Goal: Task Accomplishment & Management: Manage account settings

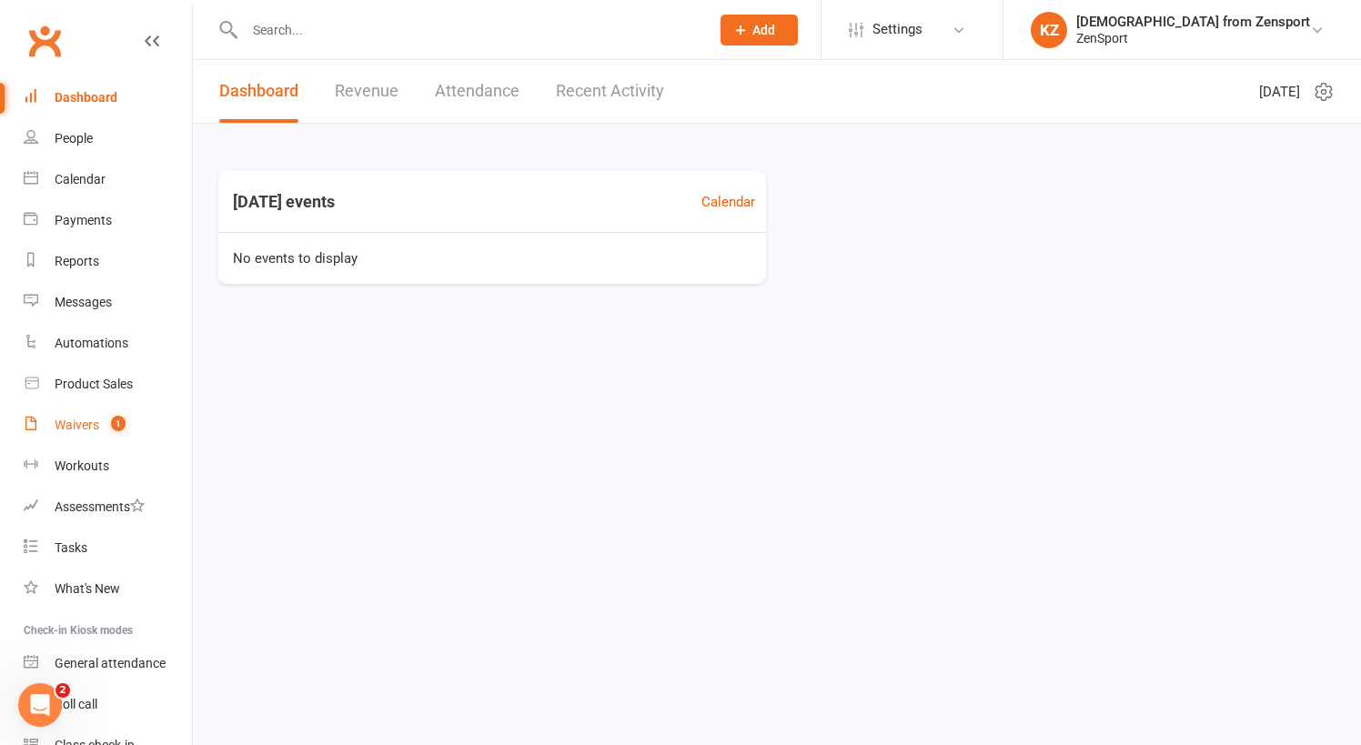
click at [78, 420] on div "Waivers" at bounding box center [77, 425] width 45 height 15
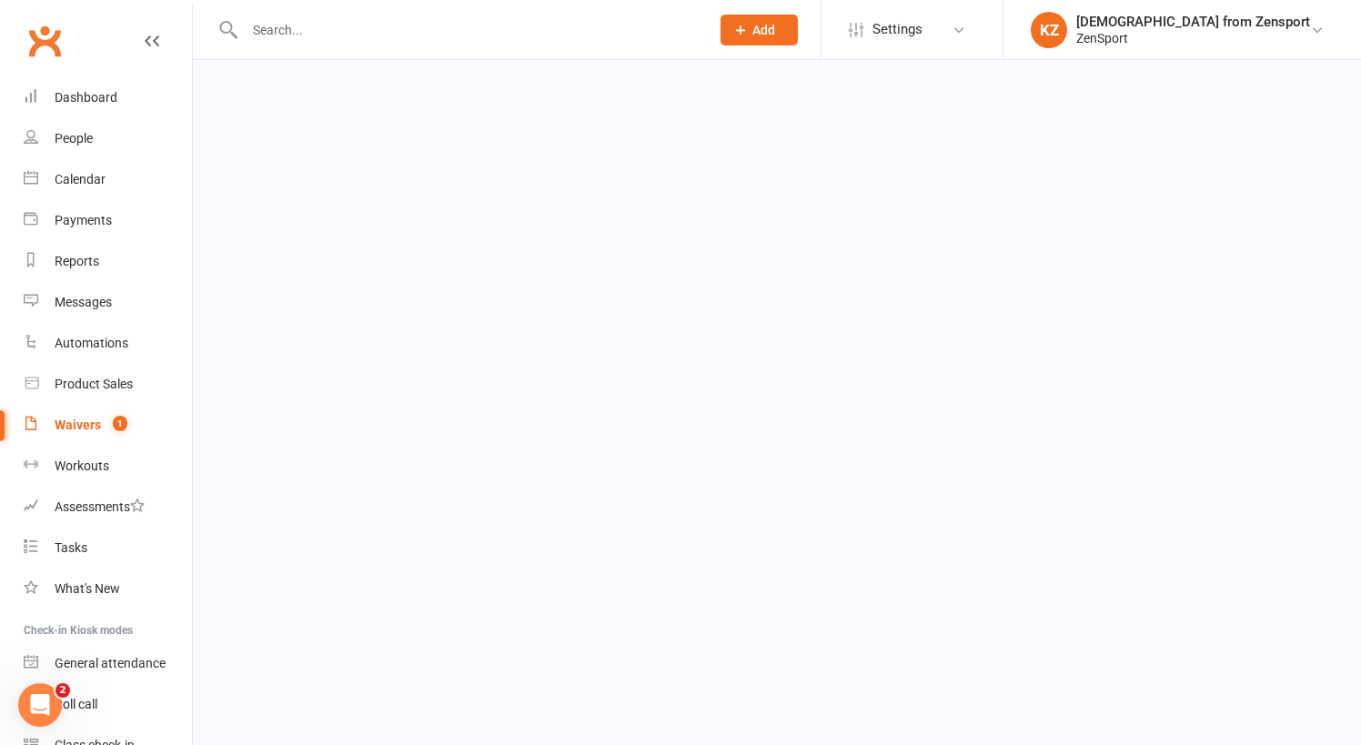
select select "100"
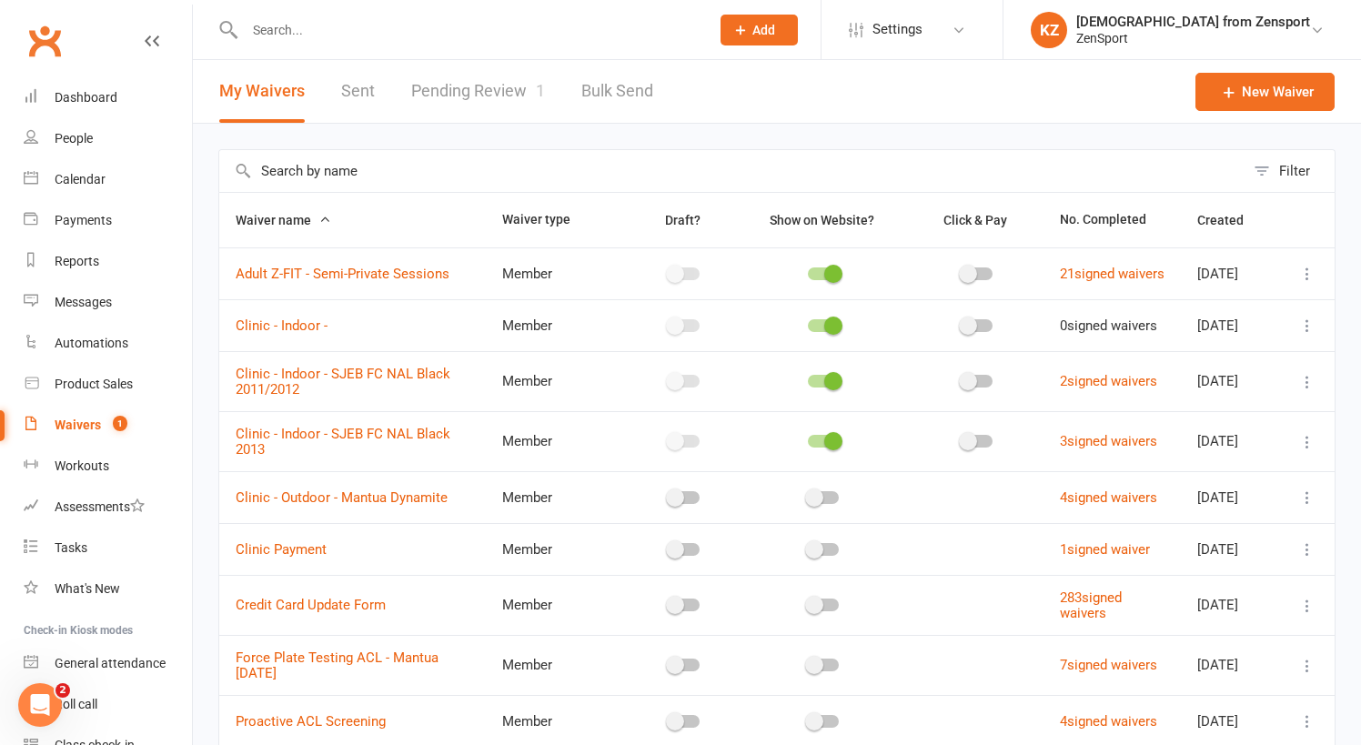
click at [518, 88] on link "Pending Review 1" at bounding box center [478, 91] width 134 height 63
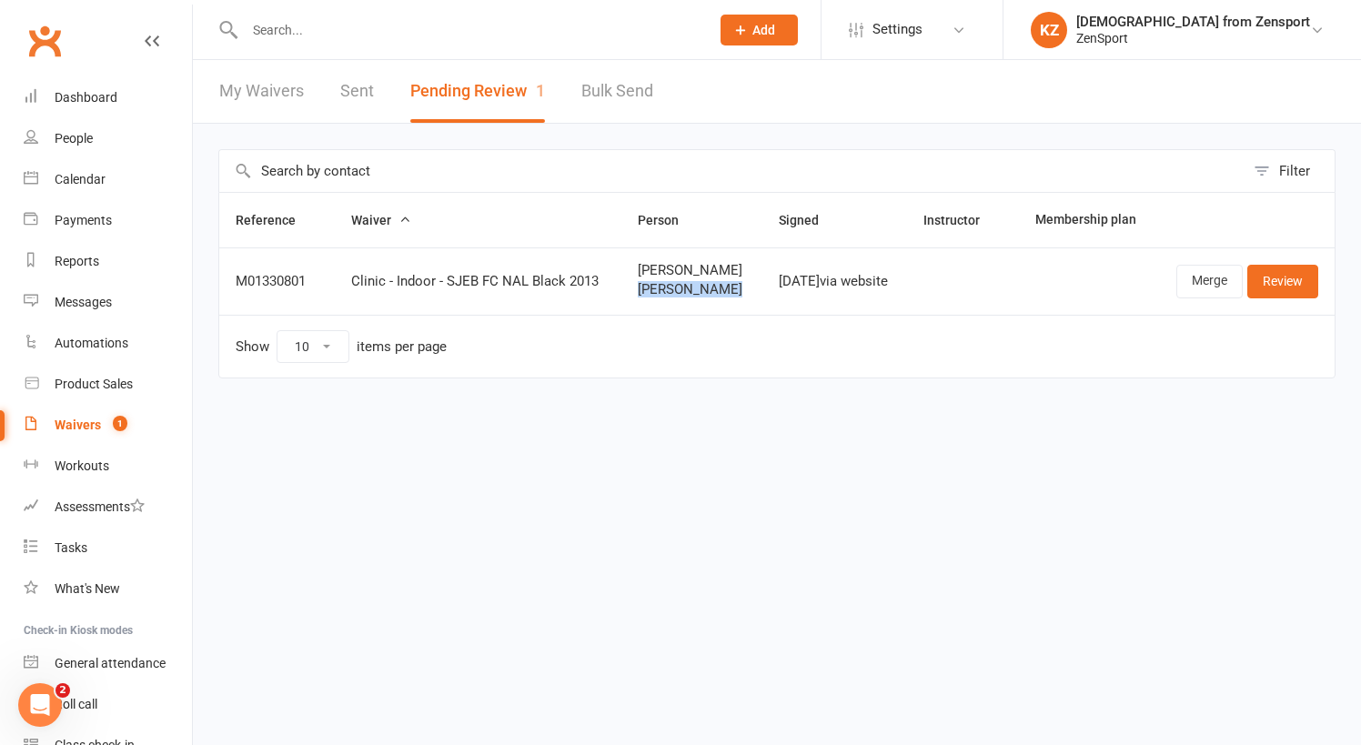
drag, startPoint x: 717, startPoint y: 289, endPoint x: 627, endPoint y: 289, distance: 90.1
click at [627, 289] on td "[PERSON_NAME] [PERSON_NAME]" at bounding box center [692, 281] width 141 height 67
copy span "[PERSON_NAME]"
click at [313, 32] on input "text" at bounding box center [468, 29] width 458 height 25
paste input "[PERSON_NAME]"
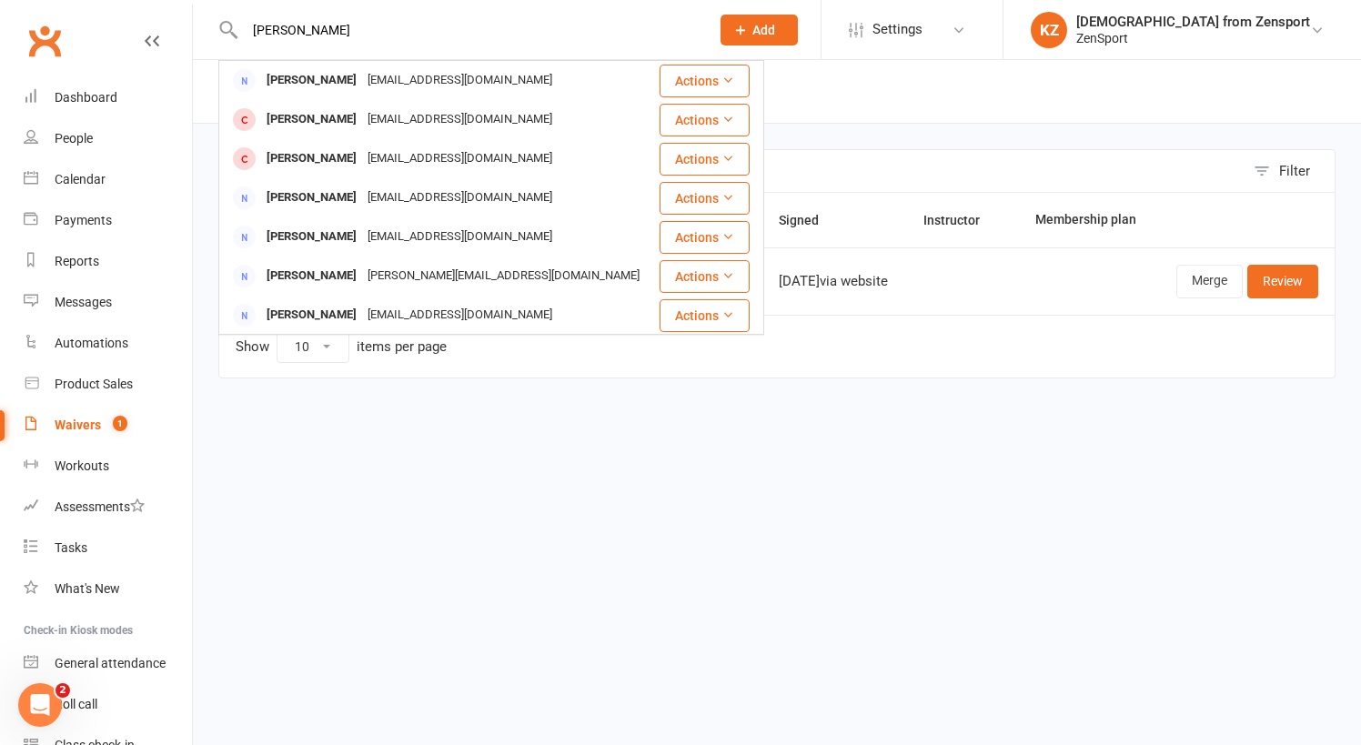
type input "[PERSON_NAME]"
click at [522, 418] on div "Filter Reference Waiver Person Signed Instructor Membership plan M01330801 Clin…" at bounding box center [777, 277] width 1169 height 306
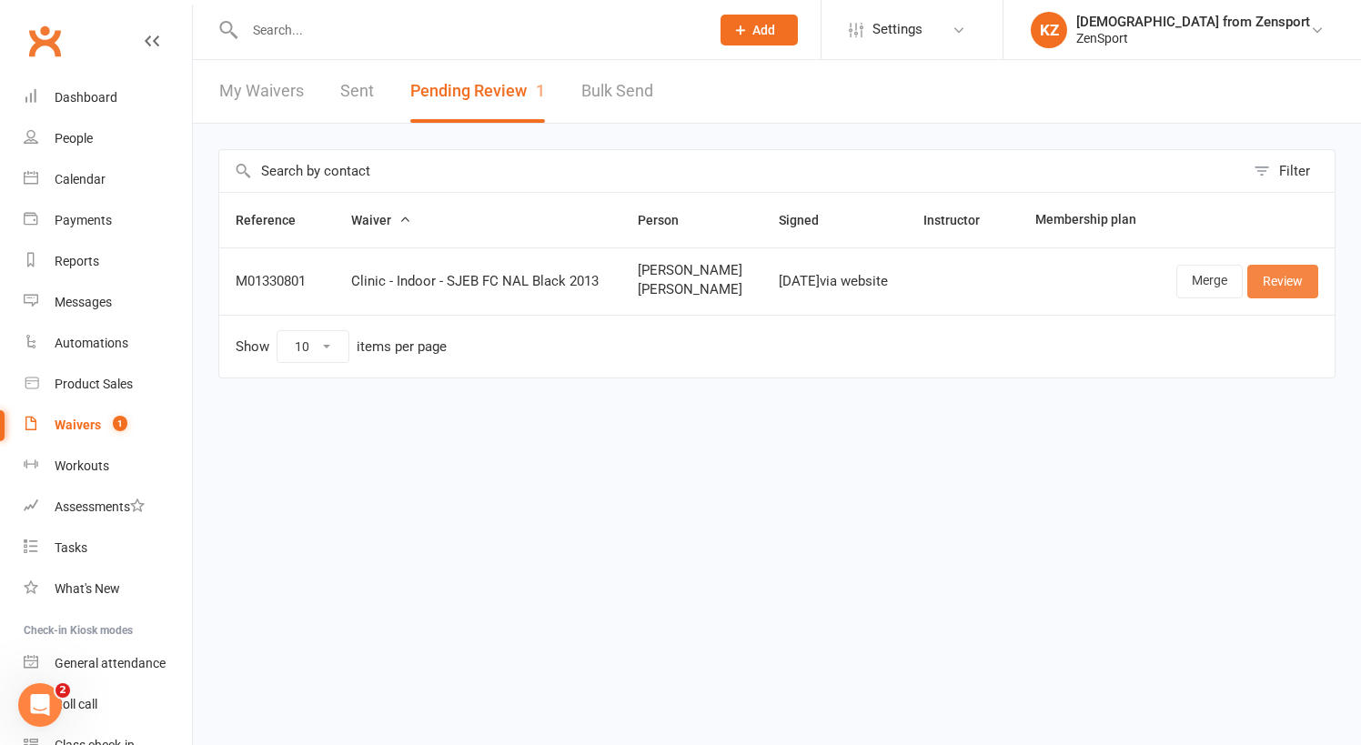
click at [1277, 280] on link "Review" at bounding box center [1283, 281] width 71 height 33
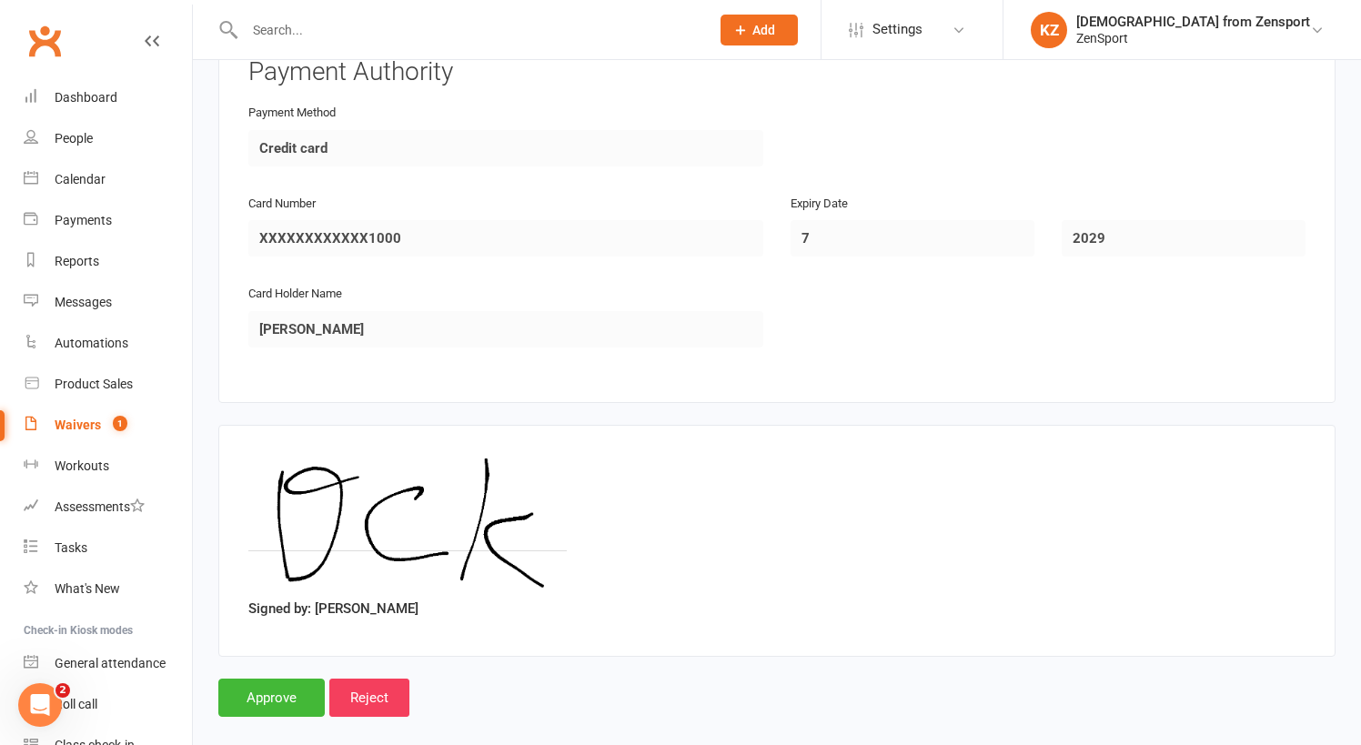
scroll to position [3097, 0]
click at [281, 680] on input "Approve" at bounding box center [271, 699] width 106 height 38
